Goal: Find specific page/section: Find specific page/section

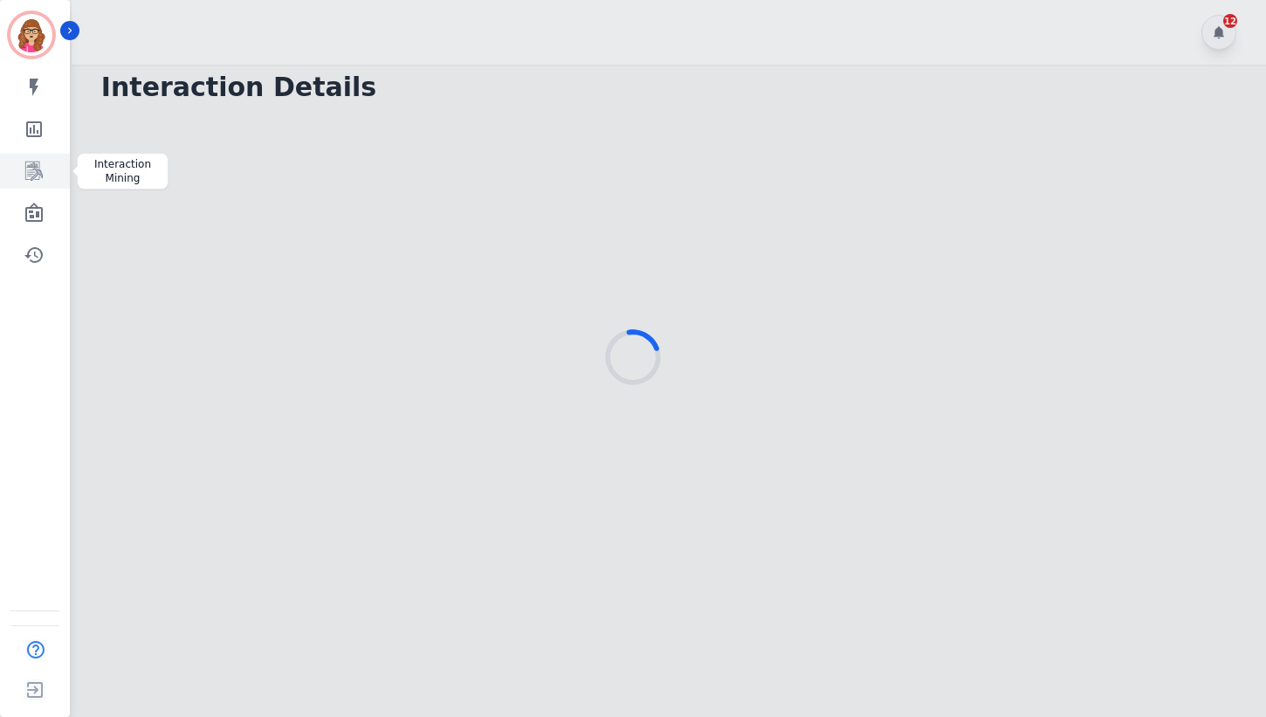
click at [31, 177] on icon "Sidebar" at bounding box center [33, 170] width 17 height 19
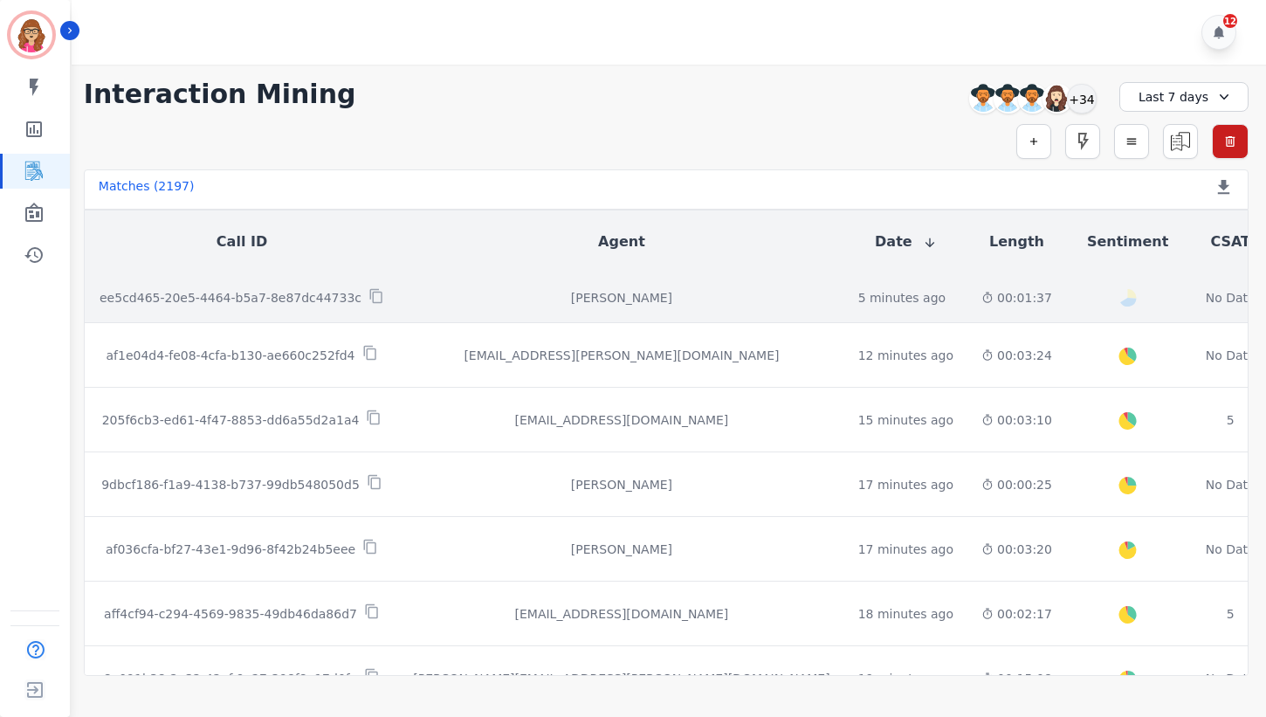
click at [294, 296] on p "ee5cd465-20e5-4464-b5a7-8e87dc44733c" at bounding box center [231, 297] width 262 height 17
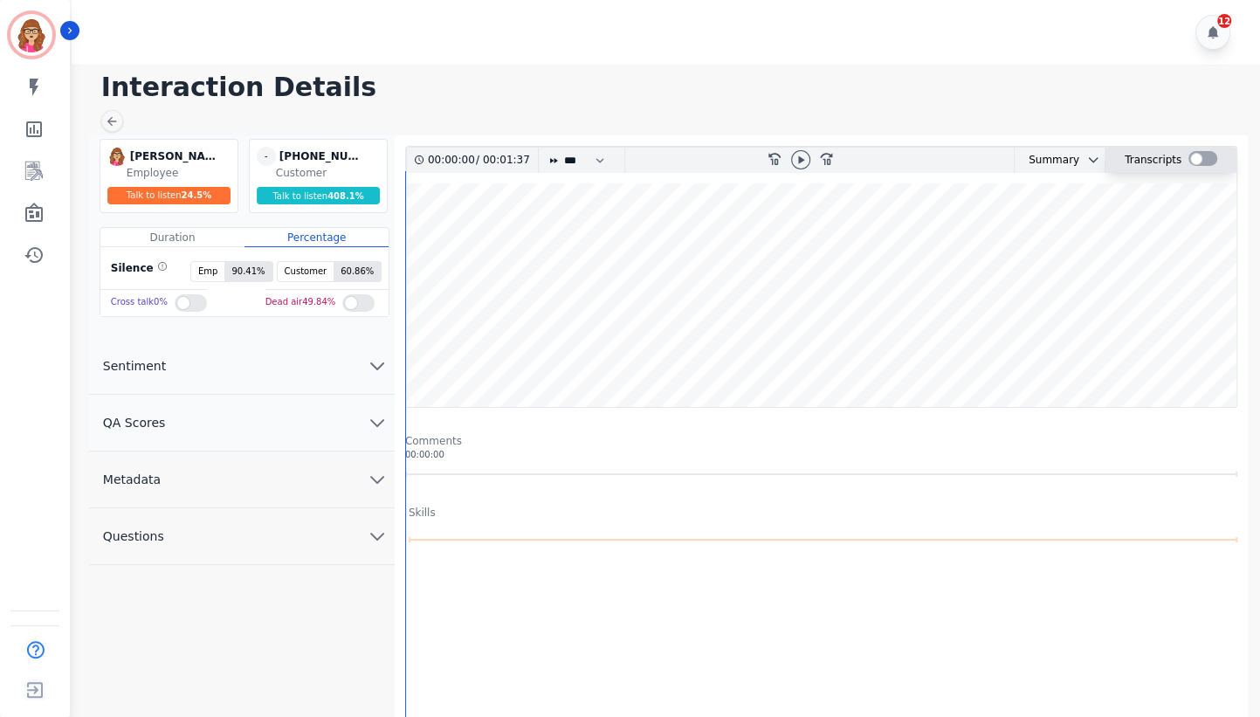
click at [1196, 164] on div at bounding box center [1202, 158] width 29 height 15
